Goal: Task Accomplishment & Management: Complete application form

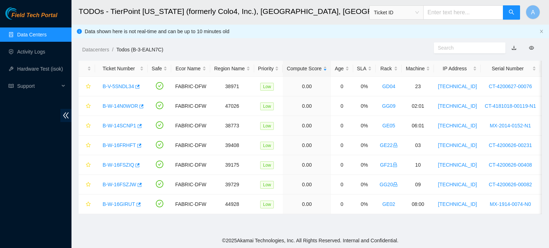
click at [25, 32] on link "Data Centers" at bounding box center [31, 35] width 29 height 6
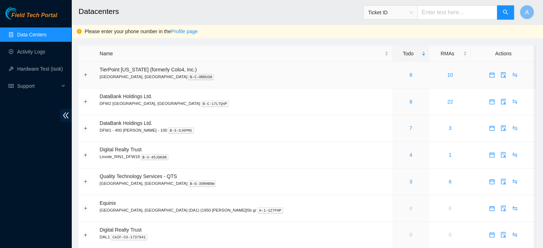
click at [156, 69] on span "TierPoint Texas (formerly Colo4, Inc.)" at bounding box center [148, 70] width 97 height 6
click at [410, 73] on link "8" at bounding box center [411, 75] width 3 height 6
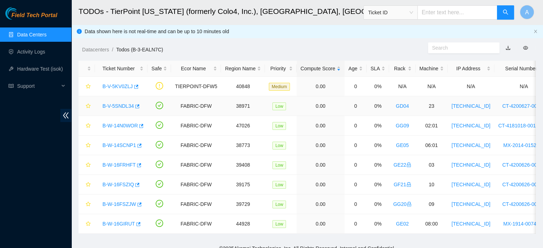
scroll to position [13, 0]
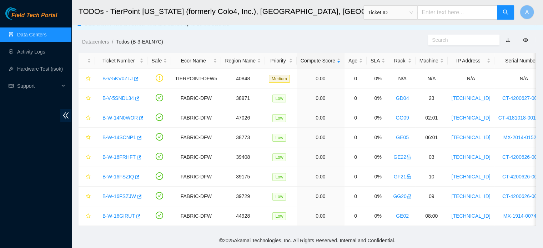
click at [46, 37] on link "Data Centers" at bounding box center [31, 35] width 29 height 6
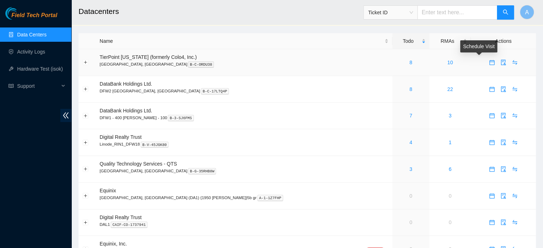
click at [487, 61] on span "calendar" at bounding box center [492, 63] width 11 height 6
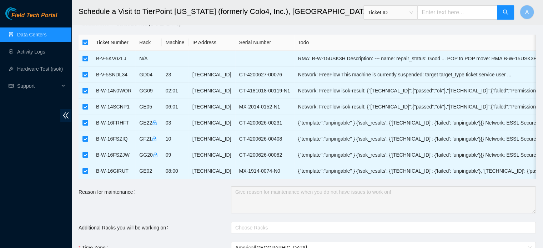
click at [87, 43] on input "checkbox" at bounding box center [86, 43] width 6 height 6
checkbox input "false"
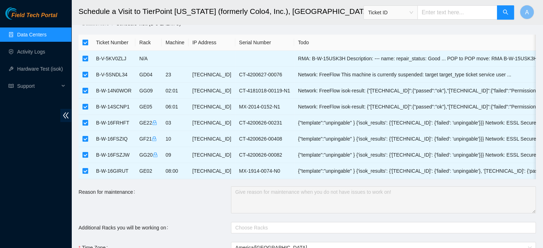
checkbox input "false"
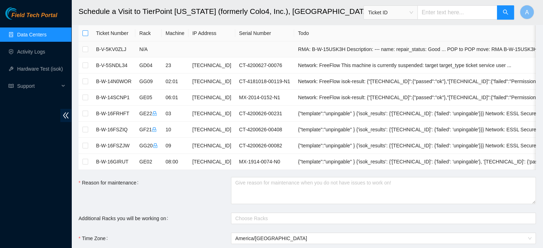
scroll to position [24, 0]
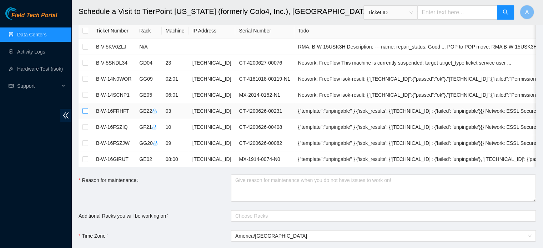
click at [86, 111] on input "checkbox" at bounding box center [86, 111] width 6 height 6
checkbox input "true"
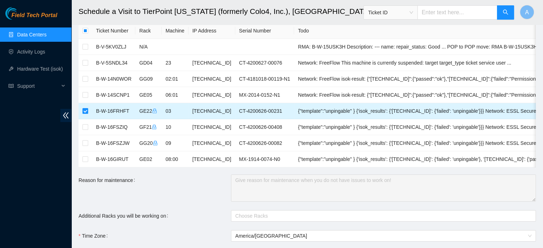
click at [111, 114] on td "B-W-16FRHFT" at bounding box center [113, 111] width 43 height 16
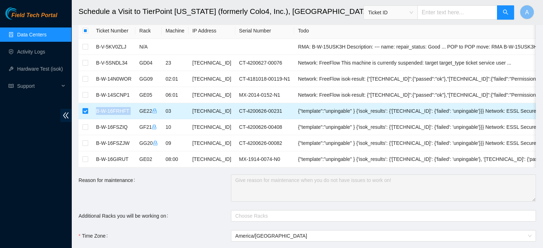
click at [111, 114] on td "B-W-16FRHFT" at bounding box center [113, 111] width 43 height 16
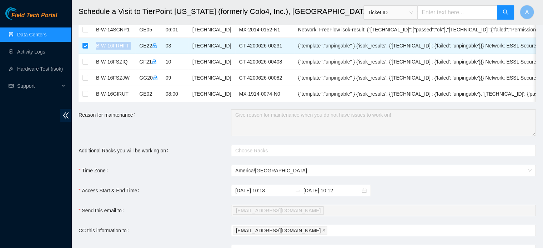
scroll to position [90, 0]
click at [150, 144] on form "Ticket Number Rack Machine IP Address Serial Number Todo B-V-5KV0ZLJ N/A RMA: B…" at bounding box center [308, 136] width 458 height 359
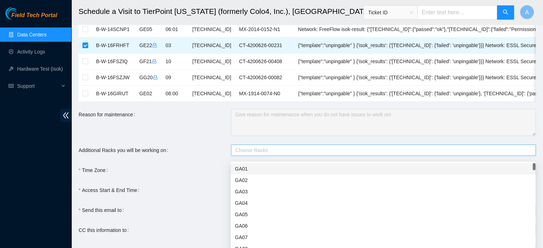
click at [253, 150] on div at bounding box center [380, 150] width 294 height 9
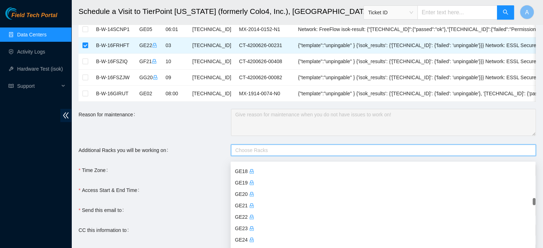
scroll to position [810, 0]
click at [243, 217] on div "GE22" at bounding box center [383, 217] width 297 height 8
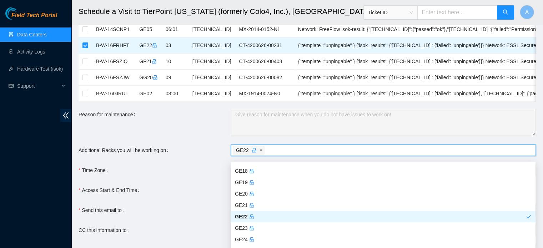
click at [198, 196] on div "Access Start & End Time" at bounding box center [155, 190] width 153 height 11
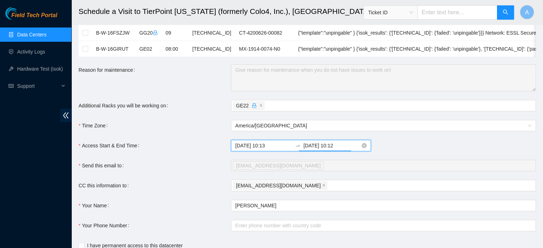
scroll to position [120, 0]
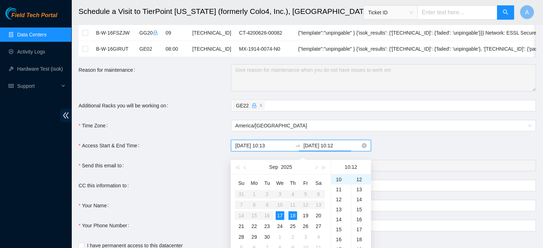
click at [338, 147] on input "2025-09-18 10:12" at bounding box center [332, 146] width 57 height 8
click at [280, 218] on div "17" at bounding box center [280, 216] width 9 height 9
type input "2025-09-18 10:12"
click at [218, 124] on form "Ticket Number Rack Machine IP Address Serial Number Todo B-V-5KV0ZLJ N/A RMA: B…" at bounding box center [308, 91] width 458 height 359
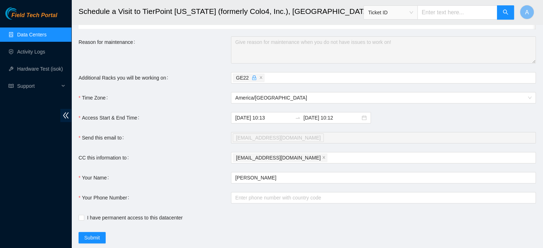
scroll to position [165, 0]
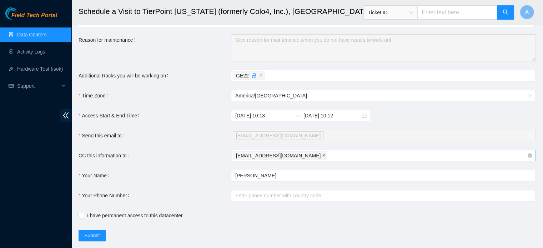
click at [322, 157] on icon "close" at bounding box center [324, 156] width 4 height 4
click at [295, 159] on div at bounding box center [380, 155] width 294 height 9
type input "nie"
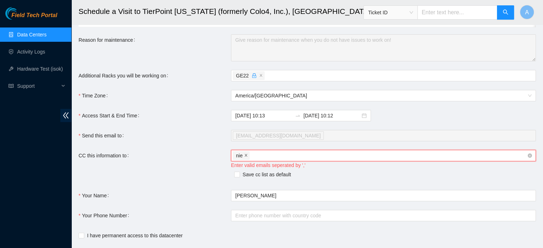
click at [246, 158] on span "close" at bounding box center [246, 156] width 4 height 4
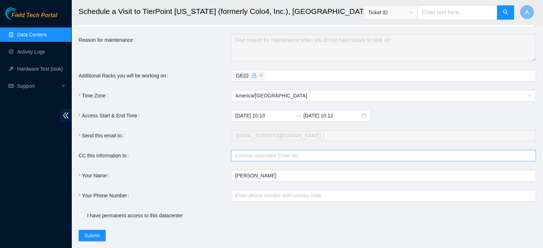
click at [530, 121] on div "2025-09-17 10:13 2025-09-18 10:12" at bounding box center [383, 115] width 305 height 11
click at [357, 158] on div at bounding box center [380, 155] width 294 height 9
paste input "fts-dfw@akamai.com"
type input "fts-dfw@akamai.com"
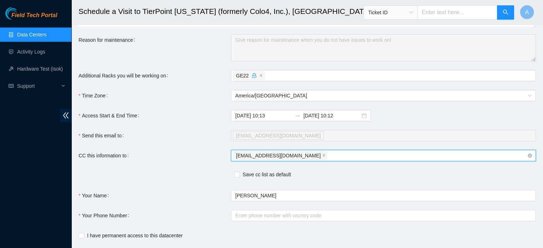
click at [306, 160] on div "fts-dfw@akamai.com" at bounding box center [380, 156] width 294 height 10
paste input "nie-hivemind@akamai.com"
type input "nie-hivemind@akamai.com"
click at [238, 177] on input "Save cc list as default" at bounding box center [236, 174] width 5 height 5
checkbox input "true"
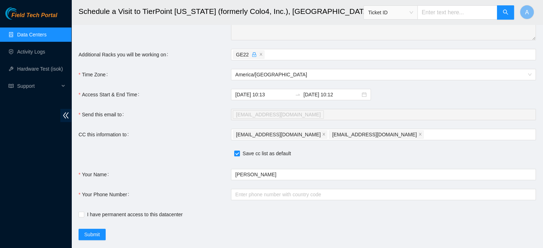
scroll to position [183, 0]
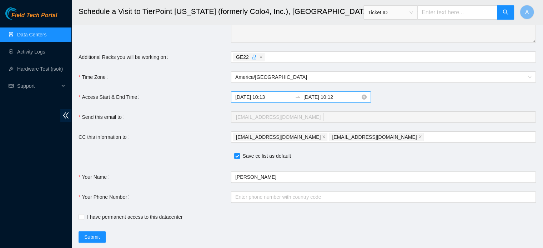
click at [338, 101] on input "2025-09-18 10:12" at bounding box center [332, 97] width 57 height 8
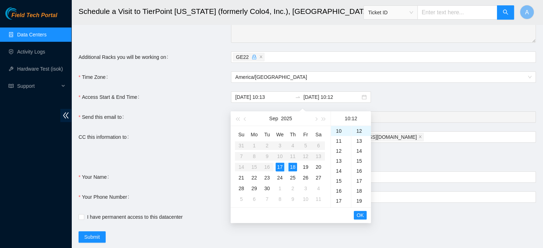
click at [216, 91] on form "Ticket Number Rack Machine IP Address Serial Number Todo B-V-5KV0ZLJ N/A RMA: B…" at bounding box center [308, 53] width 458 height 379
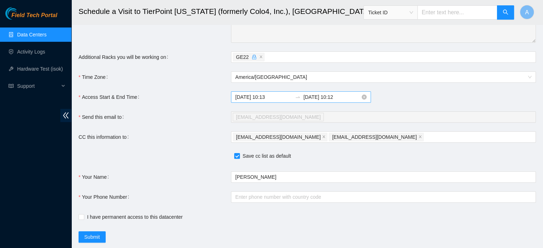
click at [333, 98] on input "2025-09-18 10:12" at bounding box center [332, 97] width 57 height 8
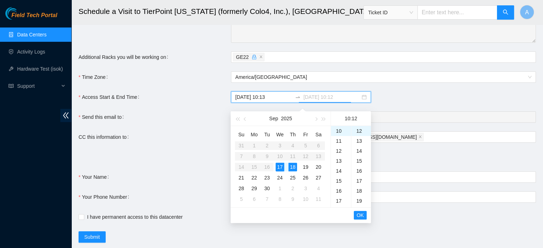
click at [280, 165] on div "17" at bounding box center [280, 167] width 9 height 9
click at [336, 154] on div "23" at bounding box center [341, 155] width 20 height 10
click at [357, 139] on div "57" at bounding box center [362, 141] width 20 height 10
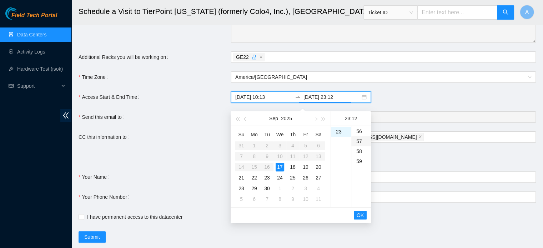
type input "2025-09-17 23:57"
click at [362, 217] on span "OK" at bounding box center [360, 216] width 7 height 8
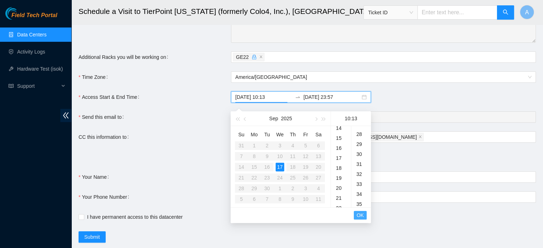
scroll to position [130, 0]
click at [362, 217] on span "OK" at bounding box center [360, 216] width 7 height 8
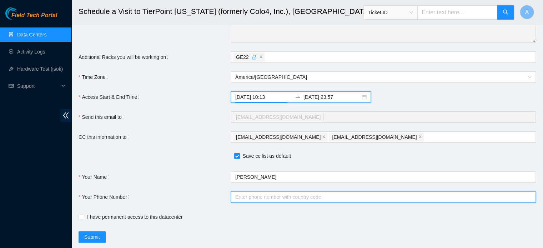
click at [330, 203] on input "Your Phone Number" at bounding box center [383, 196] width 305 height 11
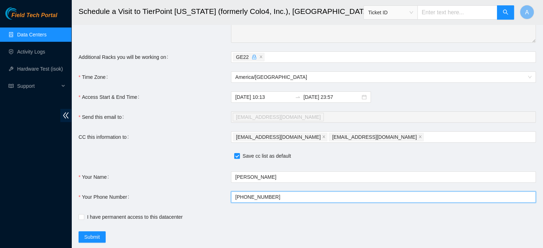
scroll to position [206, 0]
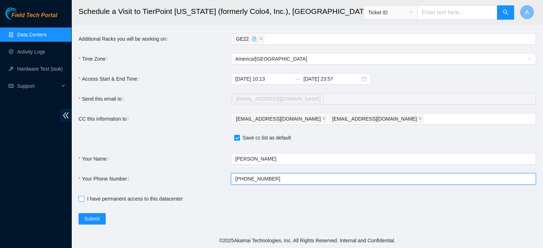
type input "+17148721012"
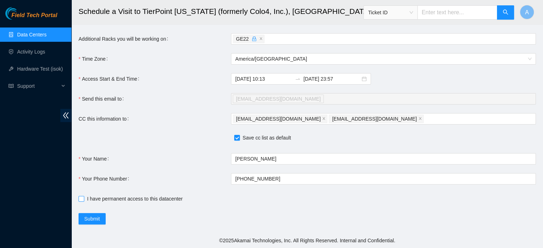
click at [135, 198] on span "I have permanent access to this datacenter" at bounding box center [134, 199] width 101 height 8
click at [84, 198] on input "I have permanent access to this datacenter" at bounding box center [81, 198] width 5 height 5
checkbox input "true"
click at [99, 215] on span "Submit" at bounding box center [92, 219] width 16 height 8
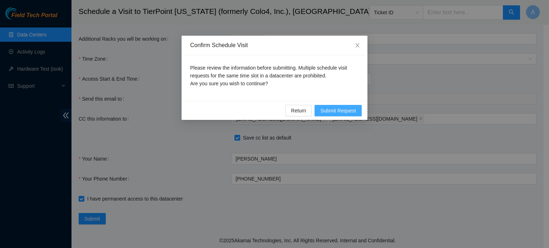
click at [344, 110] on span "Submit Request" at bounding box center [338, 111] width 36 height 8
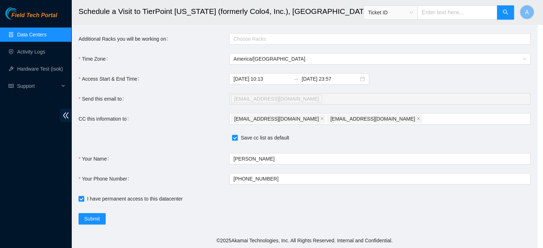
type input "2025-09-17 10:18"
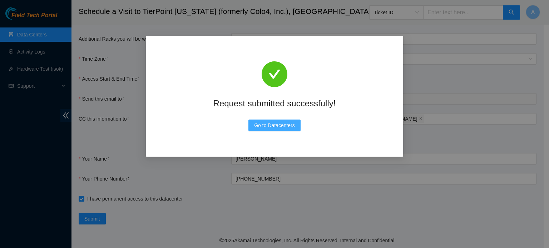
click at [254, 129] on span "Go to Datacenters" at bounding box center [274, 125] width 41 height 8
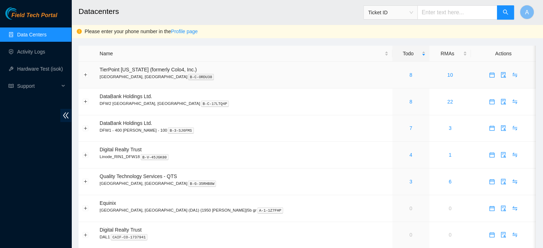
click at [156, 71] on span "TierPoint Texas (formerly Colo4, Inc.)" at bounding box center [148, 70] width 97 height 6
click at [397, 74] on div "8" at bounding box center [411, 75] width 29 height 8
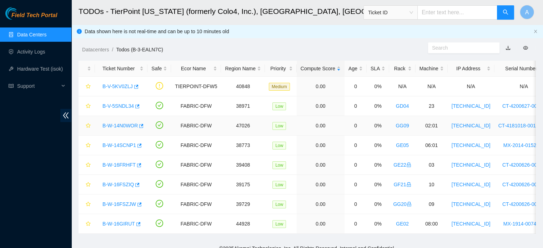
click at [128, 125] on link "B-W-14N0WOR" at bounding box center [120, 126] width 35 height 6
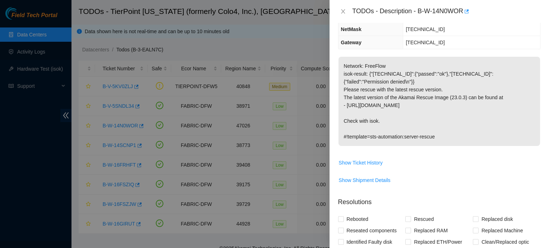
scroll to position [89, 0]
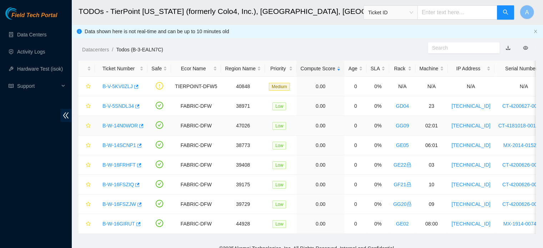
click at [111, 123] on link "B-W-14N0WOR" at bounding box center [120, 126] width 35 height 6
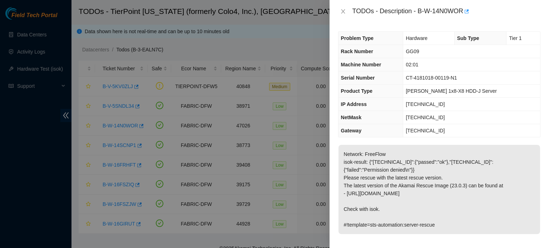
click at [255, 59] on div at bounding box center [274, 124] width 549 height 248
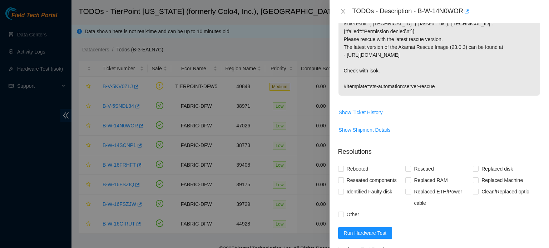
scroll to position [171, 0]
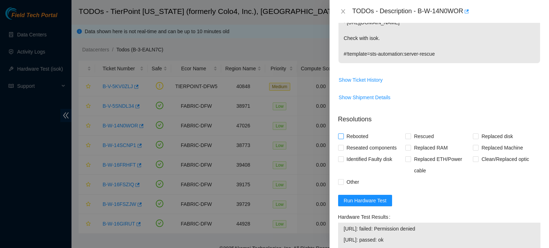
click at [345, 137] on span "Rebooted" at bounding box center [358, 136] width 28 height 11
click at [343, 137] on input "Rebooted" at bounding box center [340, 136] width 5 height 5
checkbox input "true"
click at [422, 136] on span "Rescued" at bounding box center [423, 136] width 25 height 11
click at [410, 136] on input "Rescued" at bounding box center [407, 136] width 5 height 5
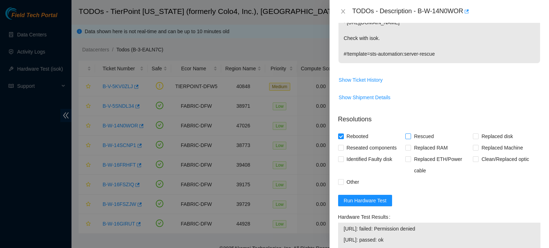
checkbox input "true"
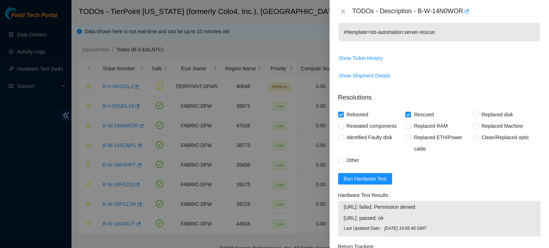
scroll to position [197, 0]
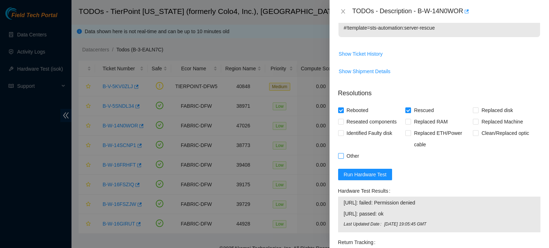
click at [342, 157] on input "Other" at bounding box center [340, 155] width 5 height 5
checkbox input "true"
click at [360, 174] on span "Run Hardware Test" at bounding box center [365, 175] width 43 height 8
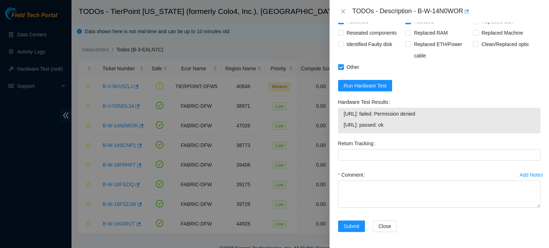
scroll to position [0, 0]
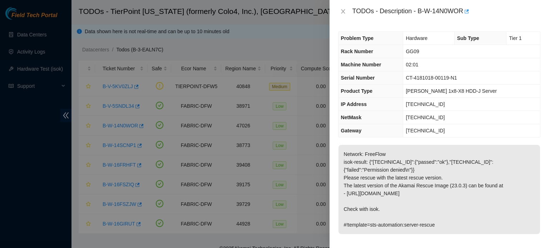
click at [464, 167] on p "Network: FreeFlow isok-result: {"23.202.88.233":{"passed":"ok"},"23.202.88.232"…" at bounding box center [439, 189] width 202 height 89
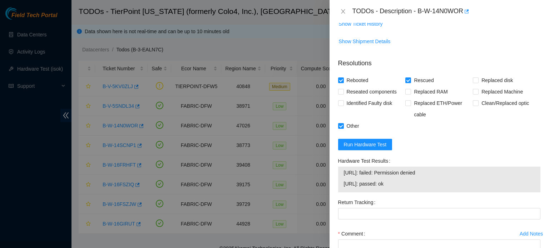
scroll to position [251, 0]
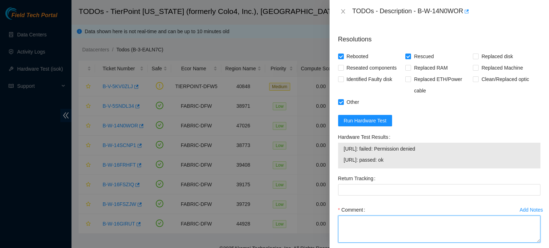
click at [352, 231] on textarea "Comment" at bounding box center [439, 229] width 202 height 27
click at [480, 223] on textarea "Shut down machine properly. Rescued and rebooted. Re-IP" at bounding box center [439, 229] width 202 height 27
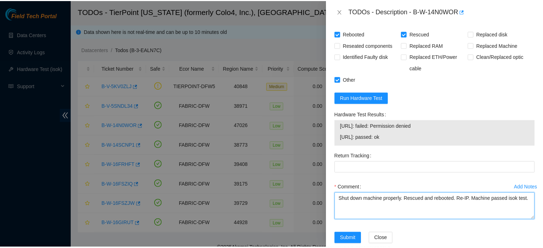
scroll to position [286, 0]
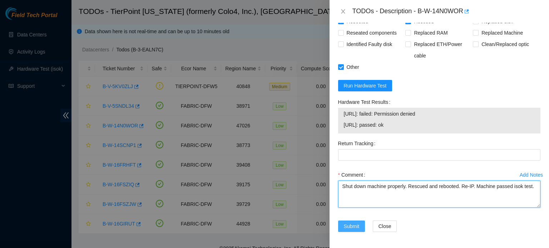
type textarea "Shut down machine properly. Rescued and rebooted. Re-IP. Machine passed isok te…"
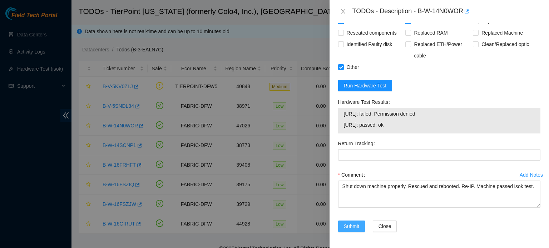
click at [350, 227] on span "Submit" at bounding box center [352, 227] width 16 height 8
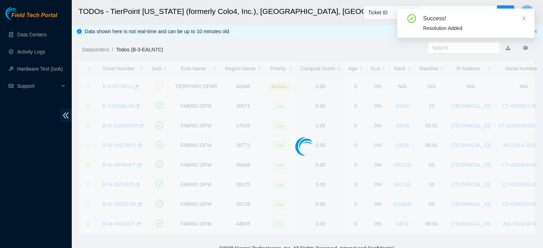
scroll to position [196, 0]
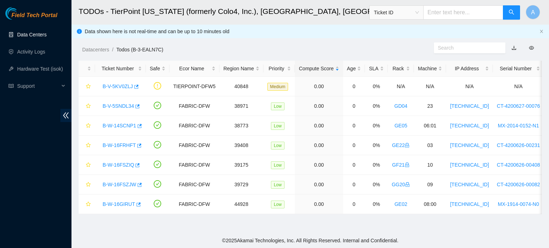
click at [36, 33] on link "Data Centers" at bounding box center [31, 35] width 29 height 6
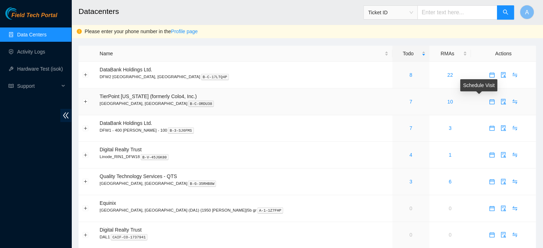
click at [489, 104] on icon "calendar" at bounding box center [492, 102] width 6 height 6
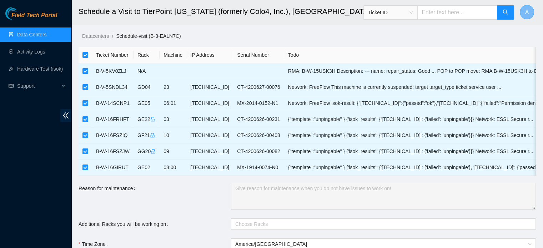
click at [529, 13] on button "A" at bounding box center [527, 12] width 14 height 14
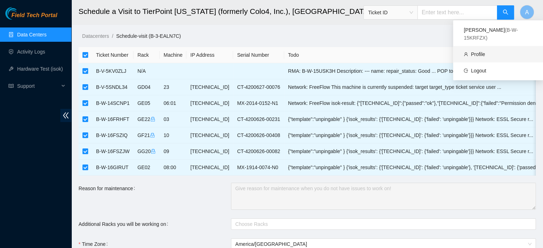
click at [476, 51] on link "Profile" at bounding box center [478, 54] width 14 height 6
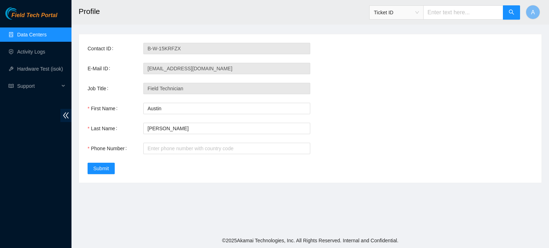
click at [38, 33] on link "Data Centers" at bounding box center [31, 35] width 29 height 6
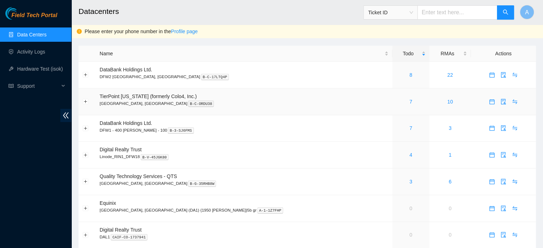
click at [140, 95] on span "TierPoint [US_STATE] (formerly Colo4, Inc.)" at bounding box center [148, 97] width 97 height 6
click at [410, 101] on link "7" at bounding box center [411, 102] width 3 height 6
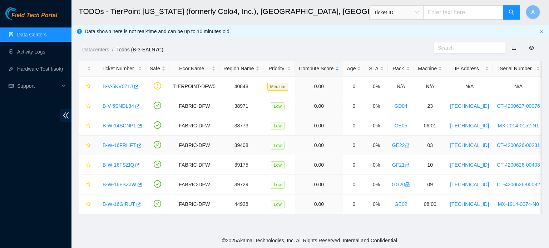
click at [125, 144] on link "B-W-16FRHFT" at bounding box center [119, 146] width 33 height 6
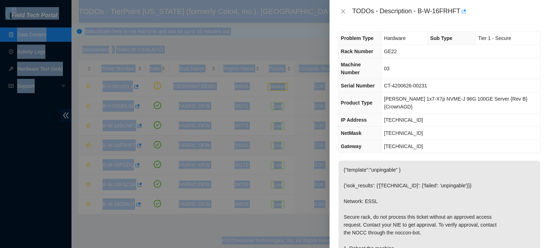
click at [125, 144] on div at bounding box center [274, 124] width 549 height 248
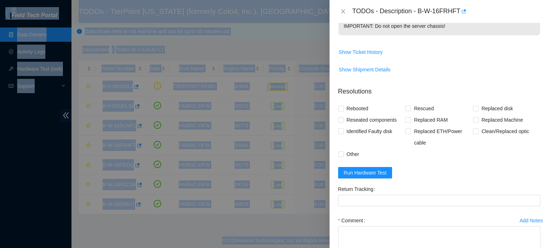
scroll to position [286, 0]
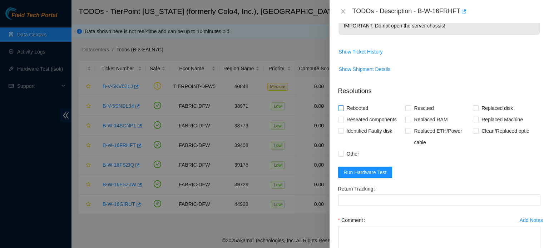
click at [345, 107] on span "Rebooted" at bounding box center [358, 108] width 28 height 11
click at [343, 107] on input "Rebooted" at bounding box center [340, 107] width 5 height 5
checkbox input "true"
click at [348, 117] on span "Reseated components" at bounding box center [372, 119] width 56 height 11
click at [343, 117] on input "Reseated components" at bounding box center [340, 119] width 5 height 5
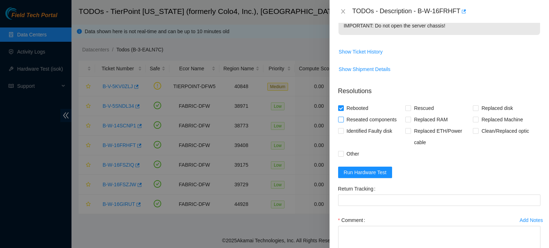
checkbox input "true"
click at [413, 106] on span "Rescued" at bounding box center [423, 108] width 25 height 11
click at [410, 106] on input "Rescued" at bounding box center [407, 107] width 5 height 5
checkbox input "true"
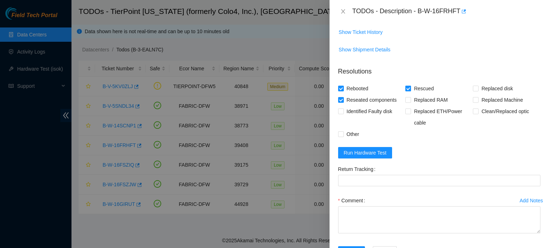
scroll to position [332, 0]
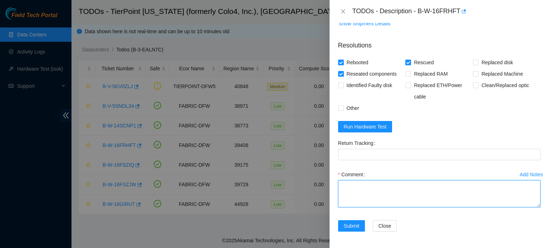
click at [385, 205] on textarea "Comment" at bounding box center [439, 193] width 202 height 27
type textarea "R"
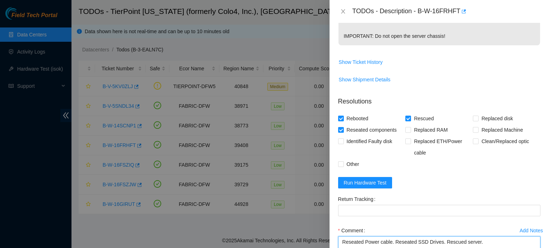
scroll to position [309, 0]
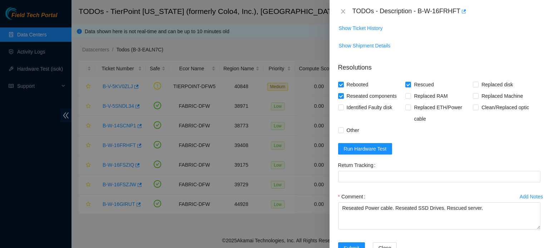
drag, startPoint x: 486, startPoint y: 149, endPoint x: 448, endPoint y: 190, distance: 56.1
click at [448, 190] on form "Resolutions Rebooted Rescued Replaced disk Reseated components Replaced RAM Rep…" at bounding box center [439, 159] width 202 height 205
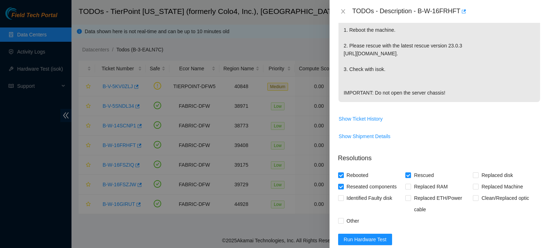
scroll to position [220, 0]
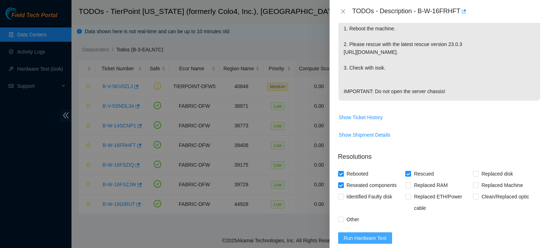
click at [370, 236] on span "Run Hardware Test" at bounding box center [365, 238] width 43 height 8
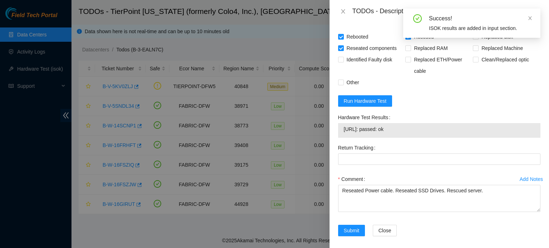
scroll to position [358, 0]
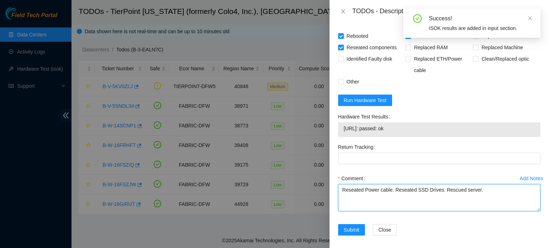
click at [487, 193] on textarea "Reseated Power cable. Reseated SSD Drives. Rescued server." at bounding box center [439, 197] width 202 height 27
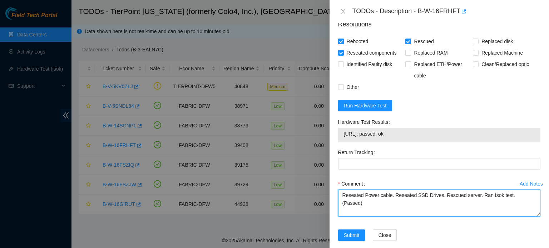
scroll to position [362, 0]
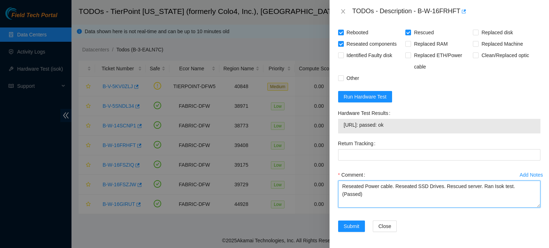
click at [342, 189] on textarea "Reseated Power cable. Reseated SSD Drives. Rescued server. Ran Isok test. (Pass…" at bounding box center [439, 194] width 202 height 27
click at [518, 186] on textarea "Shut down properly. Reseated Power cable. Reseated SSD Drives. Rescued server. …" at bounding box center [439, 194] width 202 height 27
click at [521, 187] on textarea "Shut down properly. Reseated Power cable. Reseated SSD Drives. Rescued server. …" at bounding box center [439, 194] width 202 height 27
type textarea "Shut down properly. Reseated Power cable. Reseated SSD Drives. Rescued server. …"
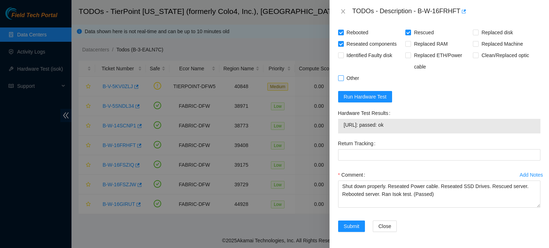
click at [347, 78] on span "Other" at bounding box center [353, 78] width 18 height 11
click at [343, 78] on input "Other" at bounding box center [340, 77] width 5 height 5
checkbox input "true"
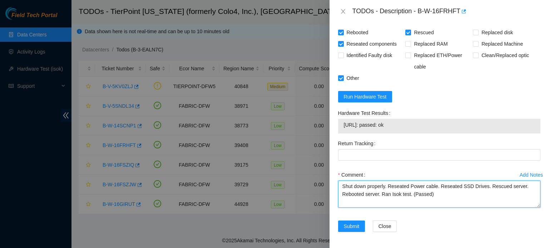
click at [486, 186] on textarea "Shut down properly. Reseated Power cable. Reseated SSD Drives. Rescued server. …" at bounding box center [439, 194] width 202 height 27
click at [438, 187] on textarea "Shut down properly. Reseated Power cable. Reseated SSD Drives. Rescued server. …" at bounding box center [439, 194] width 202 height 27
type textarea "Shut down properly. Reseated Power cable. Reseated PSU. Reseated SSD Drives. Re…"
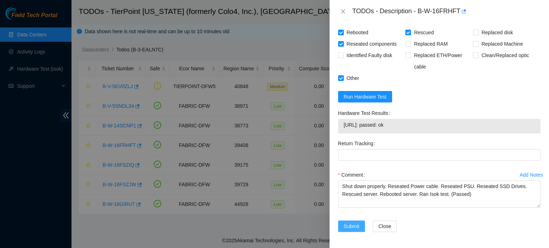
click at [355, 221] on button "Submit" at bounding box center [351, 226] width 27 height 11
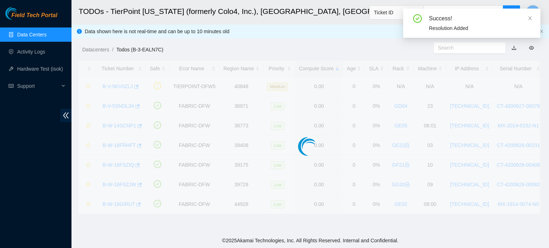
scroll to position [196, 0]
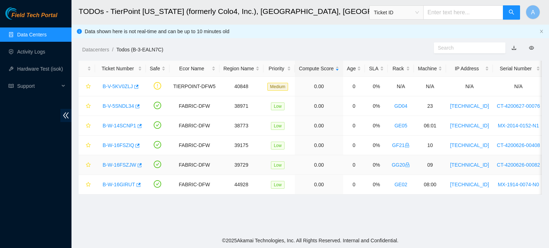
click at [126, 164] on link "B-W-16FSZJW" at bounding box center [120, 165] width 34 height 6
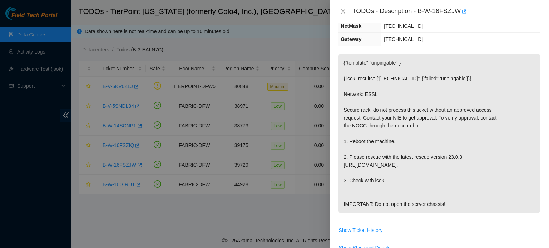
scroll to position [107, 0]
click at [314, 47] on div at bounding box center [274, 124] width 549 height 248
click at [343, 13] on icon "close" at bounding box center [343, 12] width 6 height 6
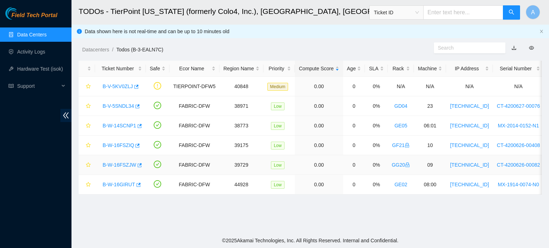
click at [126, 168] on div "B-W-16FSZJW" at bounding box center [120, 164] width 43 height 11
click at [118, 163] on link "B-W-16FSZJW" at bounding box center [120, 165] width 34 height 6
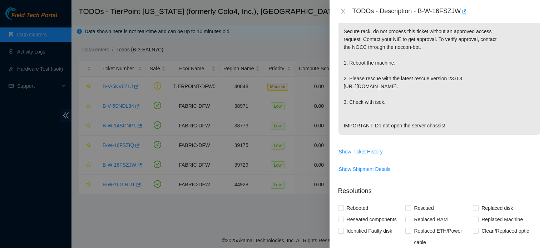
scroll to position [191, 0]
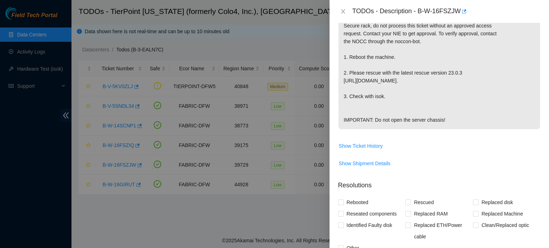
click at [184, 41] on div at bounding box center [274, 124] width 549 height 248
click at [339, 13] on button "Close" at bounding box center [343, 11] width 10 height 7
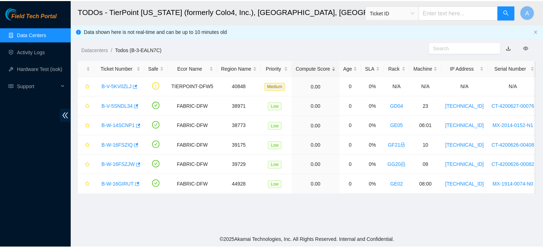
scroll to position [202, 0]
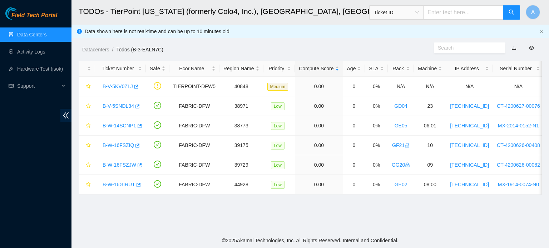
click at [26, 34] on link "Data Centers" at bounding box center [31, 35] width 29 height 6
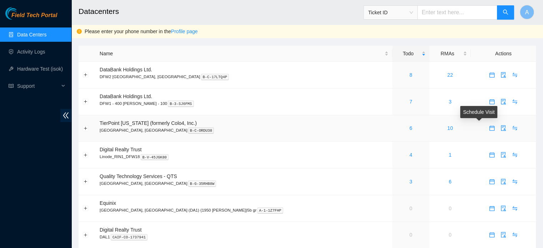
click at [489, 130] on icon "calendar" at bounding box center [492, 128] width 6 height 6
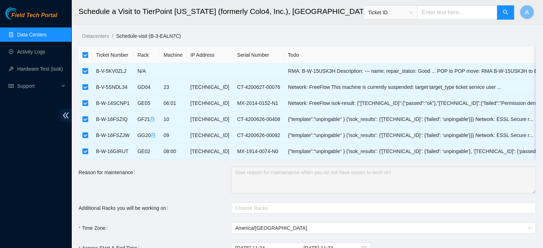
click at [85, 54] on input "checkbox" at bounding box center [86, 55] width 6 height 6
checkbox input "false"
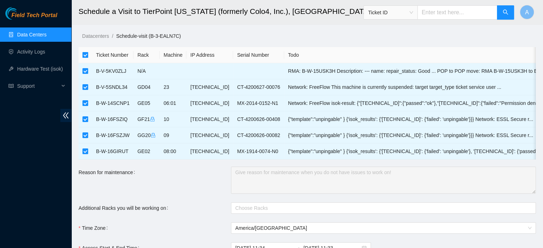
checkbox input "false"
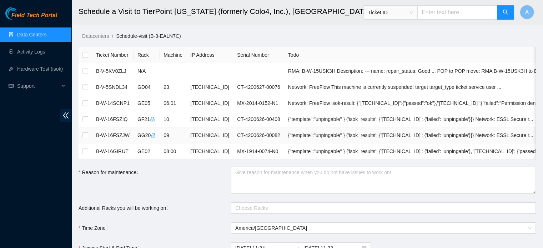
click at [91, 138] on td at bounding box center [86, 136] width 14 height 16
click at [87, 137] on input "checkbox" at bounding box center [86, 136] width 6 height 6
checkbox input "true"
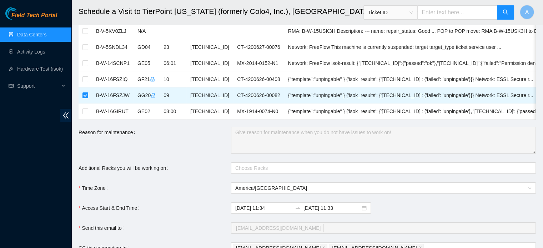
scroll to position [44, 0]
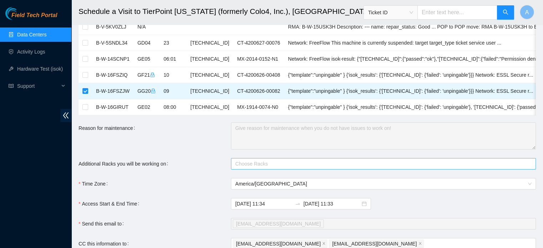
click at [252, 168] on div at bounding box center [380, 164] width 294 height 9
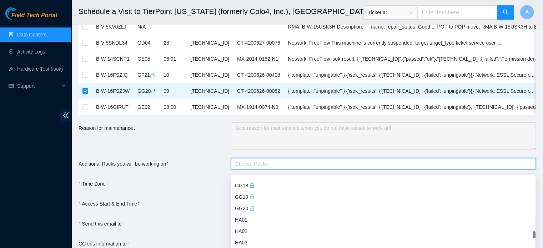
scroll to position [1358, 0]
click at [242, 208] on div "GG20" at bounding box center [383, 208] width 297 height 8
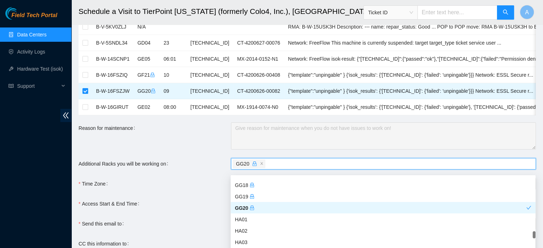
click at [187, 163] on div "Additional Racks you will be working on" at bounding box center [155, 163] width 153 height 11
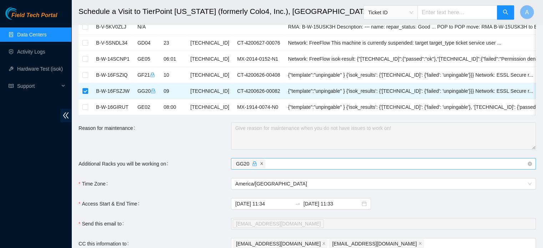
click at [260, 165] on icon "close" at bounding box center [262, 164] width 4 height 4
click at [160, 159] on form "Ticket Number Rack Machine IP Address Serial Number Todo B-V-5KV0ZLJ N/A RMA: B…" at bounding box center [308, 166] width 458 height 327
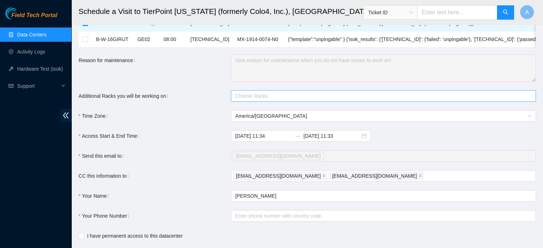
scroll to position [113, 0]
click at [326, 140] on input "2025-09-18 11:33" at bounding box center [332, 136] width 57 height 8
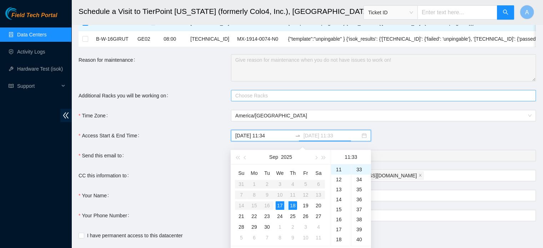
click at [277, 204] on div "17" at bounding box center [280, 206] width 9 height 9
click at [339, 187] on div "23" at bounding box center [341, 184] width 20 height 10
click at [360, 212] on div "56" at bounding box center [362, 215] width 20 height 10
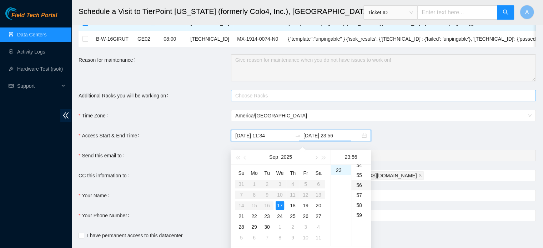
scroll to position [560, 0]
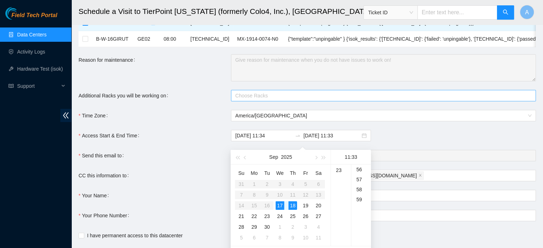
click at [167, 130] on form "Ticket Number Rack Machine IP Address Serial Number Todo B-V-5KV0ZLJ N/A RMA: B…" at bounding box center [308, 98] width 458 height 327
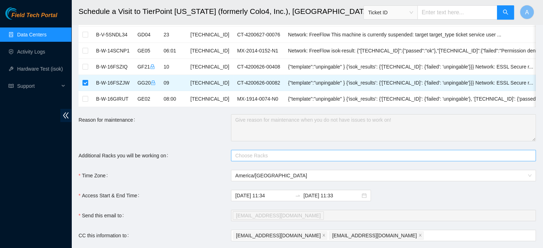
scroll to position [46, 0]
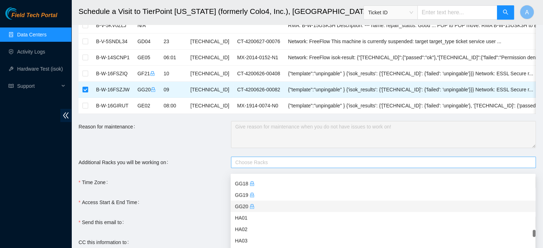
click at [274, 167] on div at bounding box center [380, 162] width 294 height 9
click at [247, 203] on div "GG20" at bounding box center [383, 207] width 297 height 8
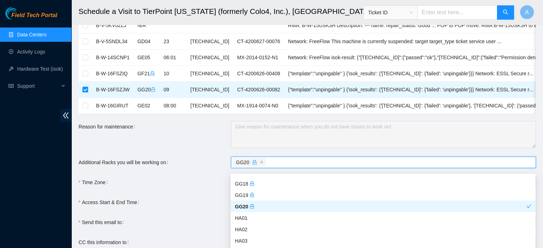
click at [175, 183] on div "Time Zone" at bounding box center [155, 182] width 153 height 11
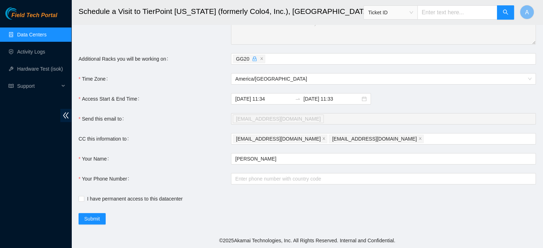
scroll to position [154, 0]
click at [321, 98] on input "2025-09-18 11:33" at bounding box center [332, 99] width 57 height 8
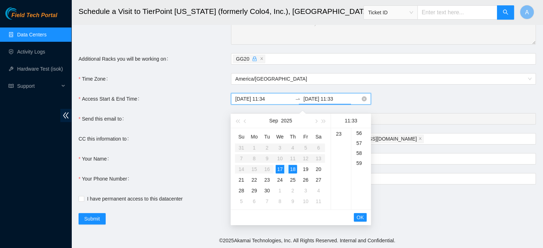
scroll to position [330, 0]
click at [283, 165] on div "17" at bounding box center [280, 169] width 9 height 9
click at [340, 161] on div "23" at bounding box center [341, 166] width 20 height 10
click at [358, 179] on div "56" at bounding box center [362, 183] width 20 height 10
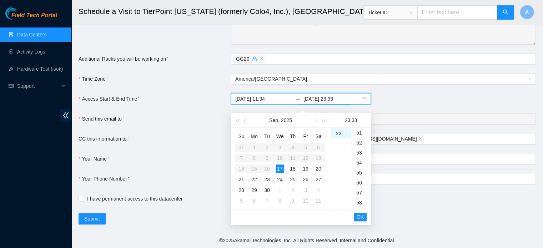
type input "2025-09-17 23:56"
click at [358, 179] on ul "00 01 02 03 04 05 06 07 08 09 10 11 12 13 14 15 16 17 18 19 20 21 22 23 24 25 2…" at bounding box center [361, 168] width 20 height 81
click at [362, 213] on span "OK" at bounding box center [360, 217] width 7 height 8
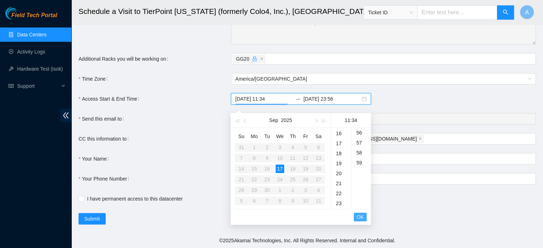
scroll to position [340, 0]
click at [362, 213] on span "OK" at bounding box center [360, 217] width 7 height 8
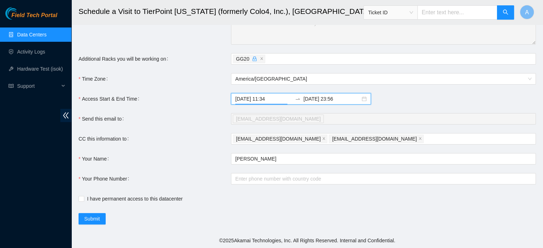
click at [385, 99] on div "2025-09-17 11:34 2025-09-17 23:56" at bounding box center [383, 98] width 305 height 11
click at [339, 98] on input "2025-09-17 23:56" at bounding box center [332, 99] width 57 height 8
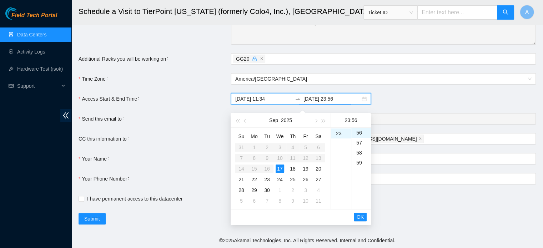
click at [422, 93] on form "Ticket Number Rack Machine IP Address Serial Number Todo B-V-5KV0ZLJ N/A RMA: B…" at bounding box center [308, 61] width 458 height 327
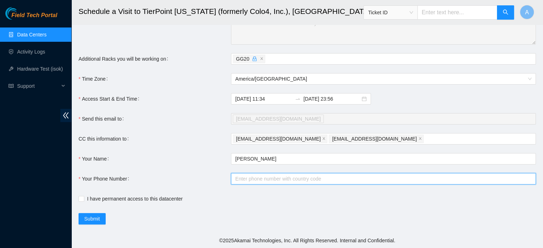
click at [292, 179] on input "Your Phone Number" at bounding box center [383, 178] width 305 height 11
type input "+17148721012"
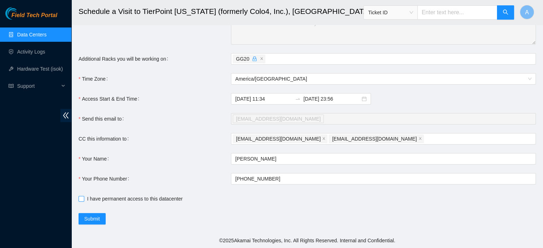
click at [99, 199] on span "I have permanent access to this datacenter" at bounding box center [134, 199] width 101 height 8
click at [84, 199] on input "I have permanent access to this datacenter" at bounding box center [81, 198] width 5 height 5
checkbox input "true"
click at [36, 33] on link "Data Centers" at bounding box center [31, 35] width 29 height 6
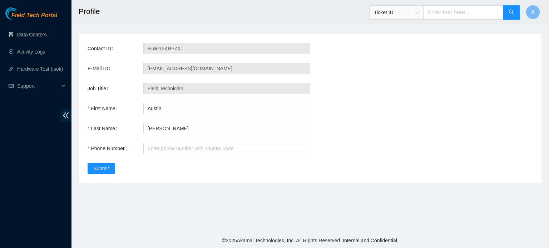
click at [25, 32] on link "Data Centers" at bounding box center [31, 35] width 29 height 6
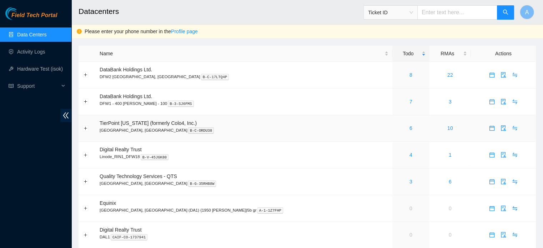
click at [108, 122] on span "TierPoint [US_STATE] (formerly Colo4, Inc.)" at bounding box center [148, 123] width 97 height 6
click at [410, 128] on link "6" at bounding box center [411, 128] width 3 height 6
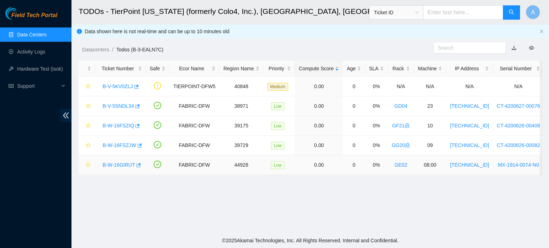
click at [120, 165] on link "B-W-16GIRUT" at bounding box center [119, 165] width 33 height 6
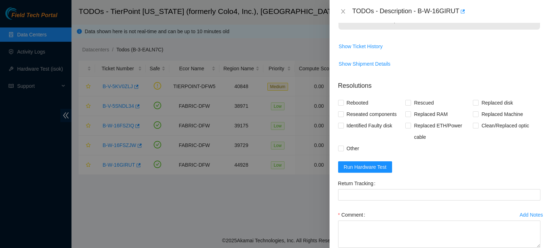
scroll to position [247, 0]
click at [348, 108] on span "Rebooted" at bounding box center [358, 102] width 28 height 11
click at [343, 105] on input "Rebooted" at bounding box center [340, 102] width 5 height 5
checkbox input "true"
click at [406, 105] on input "Rescued" at bounding box center [407, 102] width 5 height 5
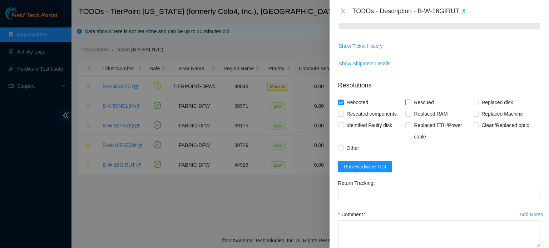
checkbox input "true"
click at [352, 120] on span "Reseated components" at bounding box center [372, 113] width 56 height 11
click at [343, 116] on input "Reseated components" at bounding box center [340, 113] width 5 height 5
checkbox input "true"
click at [342, 150] on input "Other" at bounding box center [340, 147] width 5 height 5
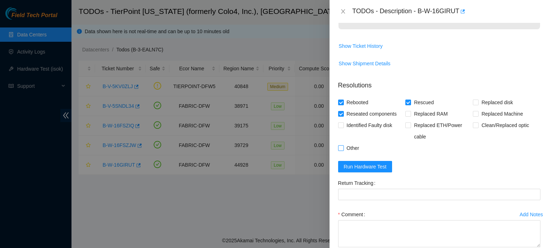
checkbox input "true"
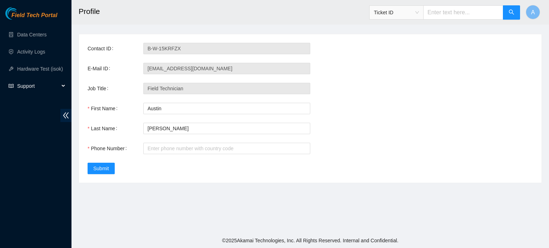
click at [27, 81] on span "Support" at bounding box center [38, 86] width 42 height 14
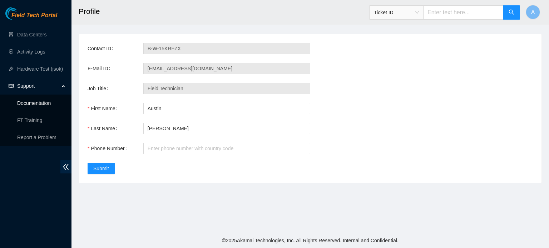
click at [35, 106] on link "Documentation" at bounding box center [34, 103] width 34 height 6
